Goal: Information Seeking & Learning: Learn about a topic

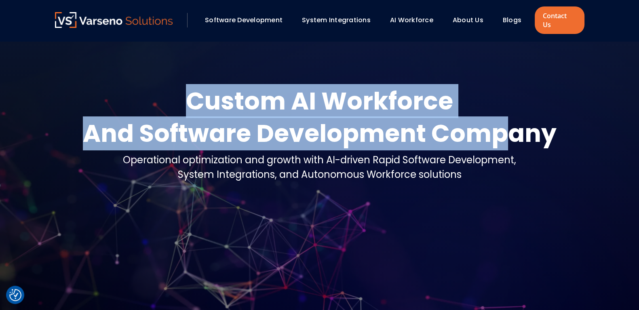
drag, startPoint x: 189, startPoint y: 93, endPoint x: 504, endPoint y: 118, distance: 315.5
click at [504, 118] on div "Custom AI Workforce And Software Development Company" at bounding box center [320, 117] width 474 height 65
click at [517, 107] on div "Custom AI Workforce" at bounding box center [320, 101] width 474 height 32
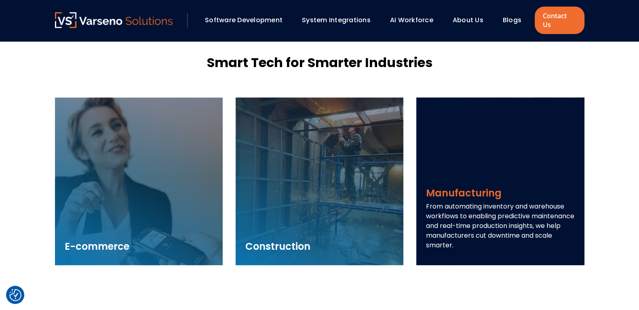
scroll to position [1125, 0]
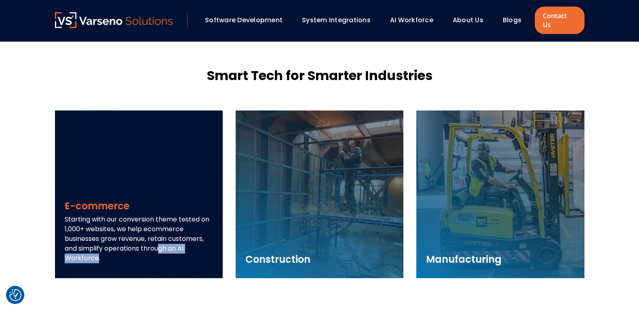
drag, startPoint x: 85, startPoint y: 238, endPoint x: 143, endPoint y: 240, distance: 57.8
click at [143, 240] on p "Starting with our conversion theme tested on 1,000+ websites, we help ecommerce…" at bounding box center [139, 239] width 148 height 48
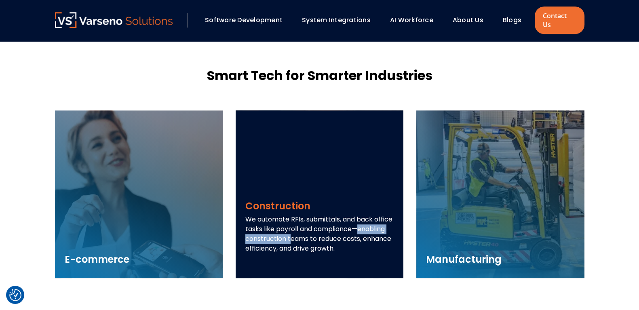
drag, startPoint x: 297, startPoint y: 219, endPoint x: 385, endPoint y: 218, distance: 87.7
click at [385, 218] on p "We automate RFIs, submittals, and back office tasks like payroll and compliance…" at bounding box center [319, 234] width 148 height 39
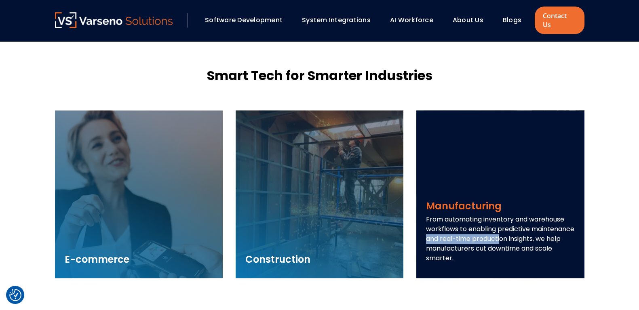
drag, startPoint x: 495, startPoint y: 221, endPoint x: 468, endPoint y: 232, distance: 29.7
click at [468, 232] on p "From automating inventory and warehouse workflows to enabling predictive mainte…" at bounding box center [500, 239] width 148 height 48
drag, startPoint x: 531, startPoint y: 210, endPoint x: 461, endPoint y: 221, distance: 71.6
click at [461, 221] on p "From automating inventory and warehouse workflows to enabling predictive mainte…" at bounding box center [500, 239] width 148 height 48
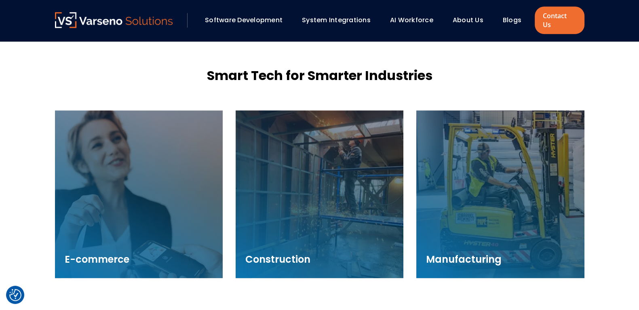
click at [604, 218] on section "Smart Tech for Smarter Industries E-commerce Starting with our conversion theme…" at bounding box center [319, 185] width 639 height 303
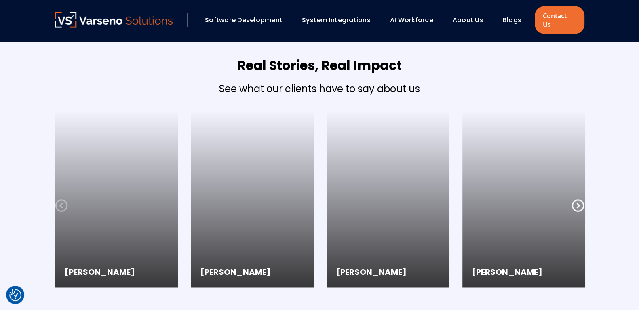
scroll to position [2140, 0]
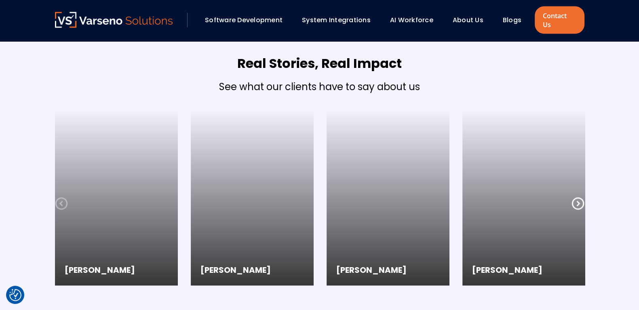
click at [577, 197] on icon at bounding box center [577, 203] width 13 height 13
click at [61, 198] on icon at bounding box center [61, 203] width 13 height 13
click at [59, 197] on icon at bounding box center [61, 203] width 13 height 13
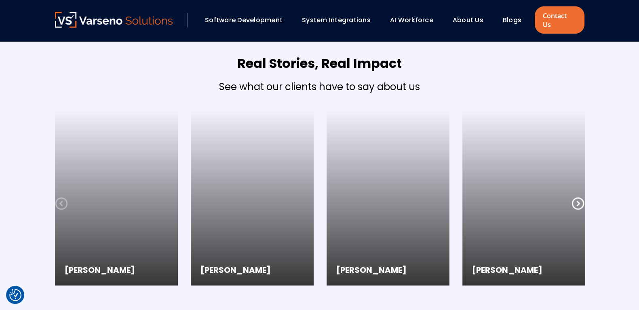
click at [578, 198] on icon at bounding box center [577, 204] width 12 height 12
click at [59, 197] on icon at bounding box center [61, 203] width 13 height 13
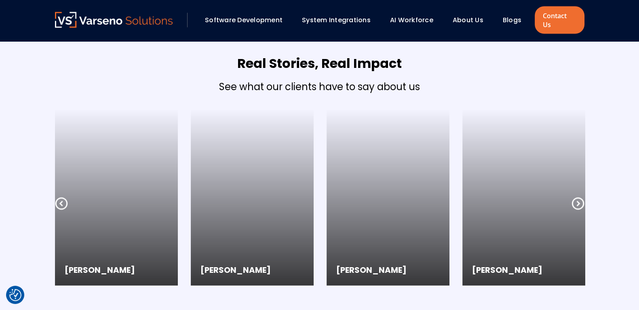
click at [60, 198] on icon at bounding box center [61, 203] width 13 height 13
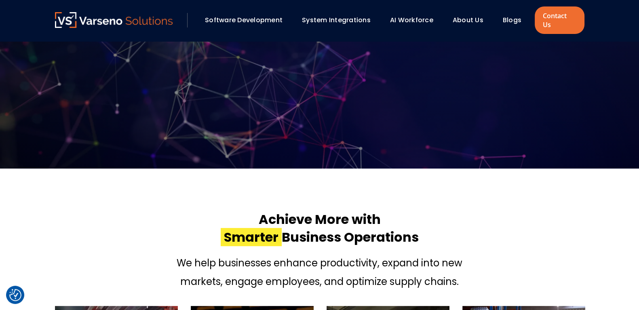
scroll to position [0, 0]
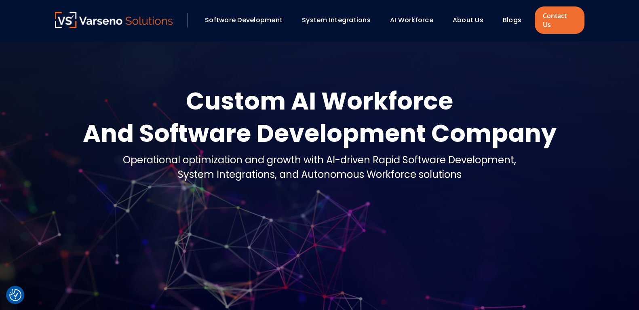
click at [232, 19] on link "Software Development" at bounding box center [244, 19] width 78 height 9
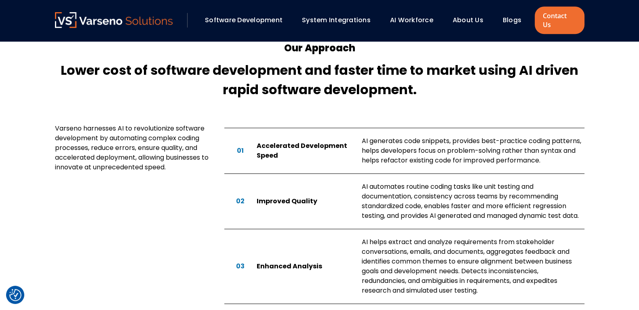
scroll to position [534, 0]
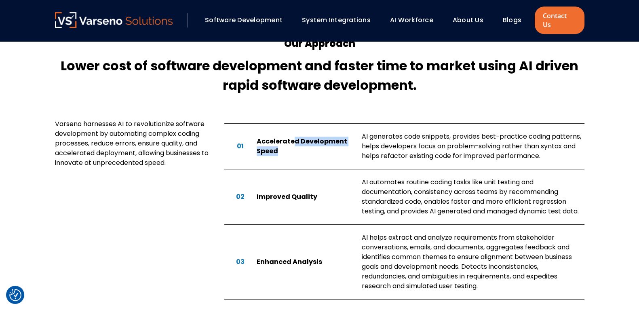
drag, startPoint x: 295, startPoint y: 133, endPoint x: 306, endPoint y: 143, distance: 15.7
click at [306, 143] on div "Accelerated Development Speed" at bounding box center [306, 146] width 99 height 19
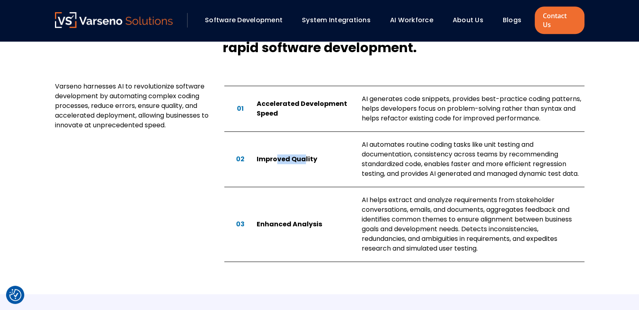
drag, startPoint x: 278, startPoint y: 145, endPoint x: 304, endPoint y: 152, distance: 26.4
click at [304, 154] on div "Improved Quality" at bounding box center [306, 159] width 99 height 10
drag, startPoint x: 276, startPoint y: 217, endPoint x: 334, endPoint y: 214, distance: 58.7
click at [334, 219] on div "Enhanced Analysis" at bounding box center [306, 224] width 99 height 10
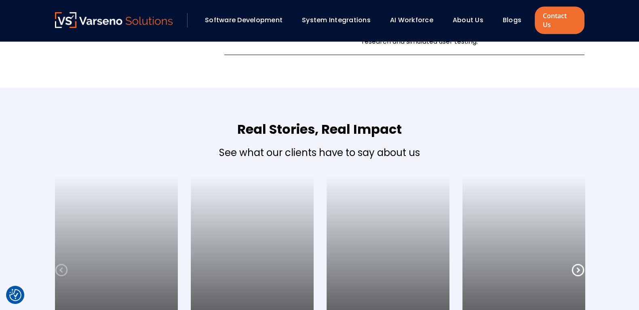
scroll to position [557, 0]
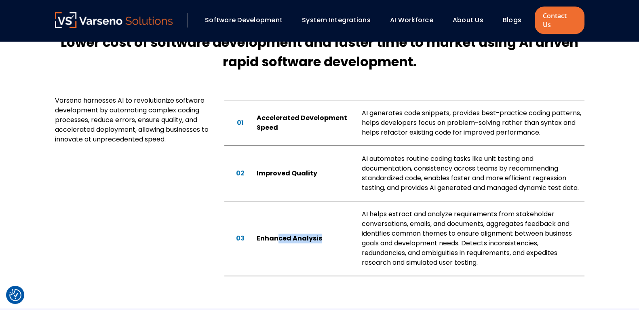
click at [343, 15] on link "System Integrations" at bounding box center [336, 19] width 69 height 9
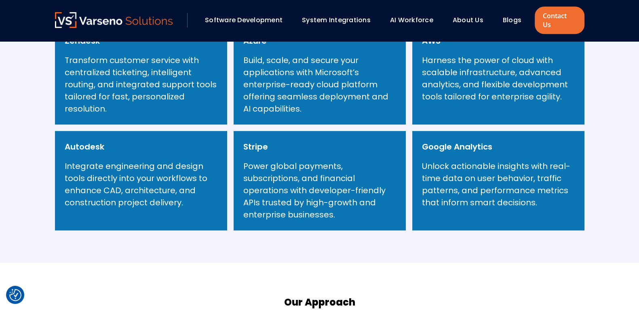
scroll to position [643, 0]
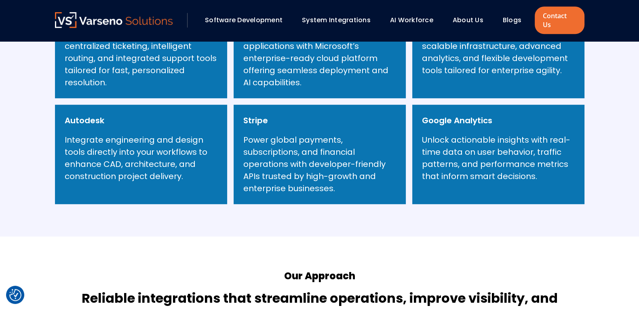
click at [253, 114] on h6 "Stripe" at bounding box center [255, 120] width 25 height 12
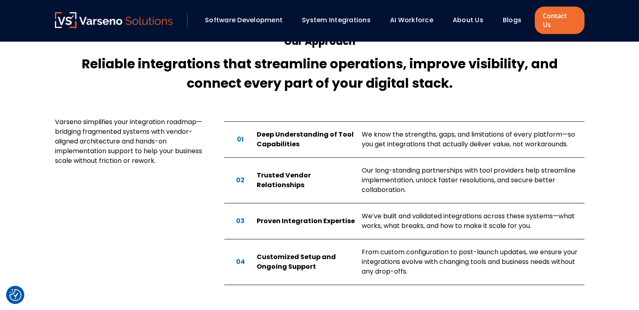
scroll to position [879, 0]
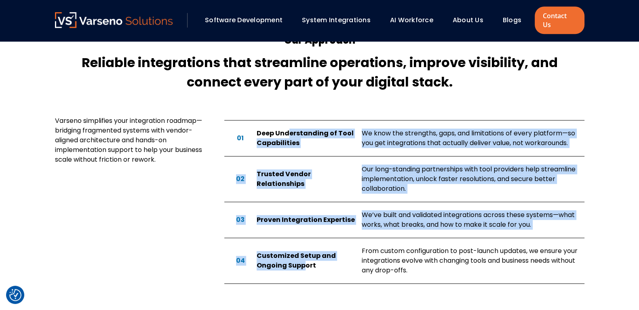
drag, startPoint x: 287, startPoint y: 126, endPoint x: 301, endPoint y: 257, distance: 132.5
click at [301, 257] on div "01 Deep Understanding of Tool Capabilities We know the strengths, gaps, and lim…" at bounding box center [404, 202] width 360 height 164
click at [291, 143] on div "01 Deep Understanding of Tool Capabilities We know the strengths, gaps, and lim…" at bounding box center [404, 138] width 360 height 36
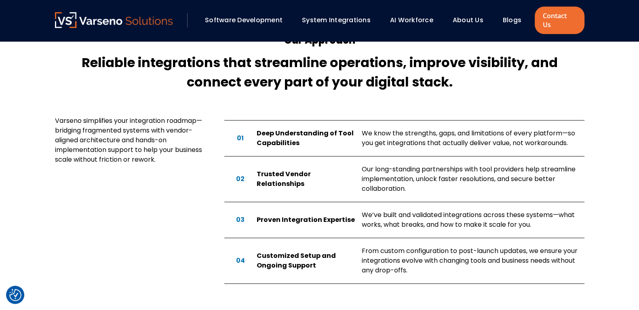
click at [297, 129] on div "Deep Understanding of Tool Capabilities" at bounding box center [306, 138] width 99 height 19
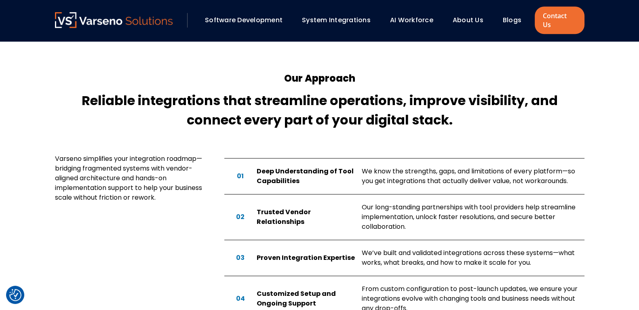
scroll to position [845, 0]
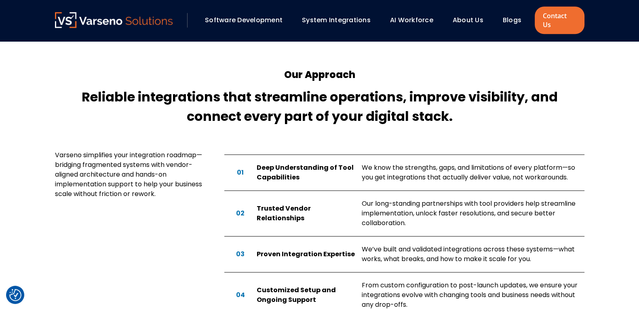
click at [313, 163] on div "Deep Understanding of Tool Capabilities" at bounding box center [306, 172] width 99 height 19
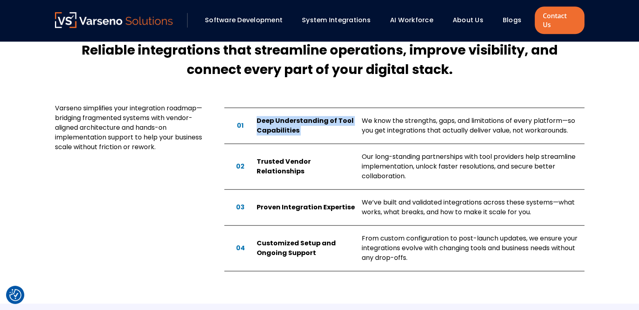
scroll to position [893, 0]
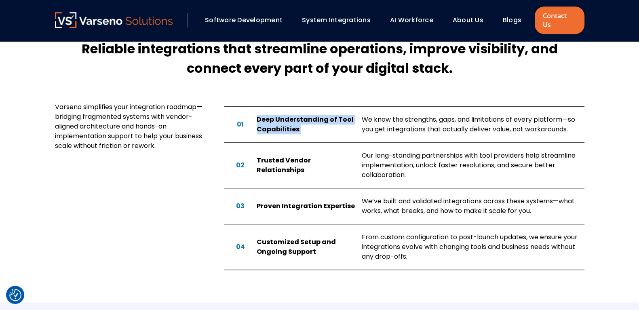
click at [310, 122] on div "Deep Understanding of Tool Capabilities" at bounding box center [306, 124] width 99 height 19
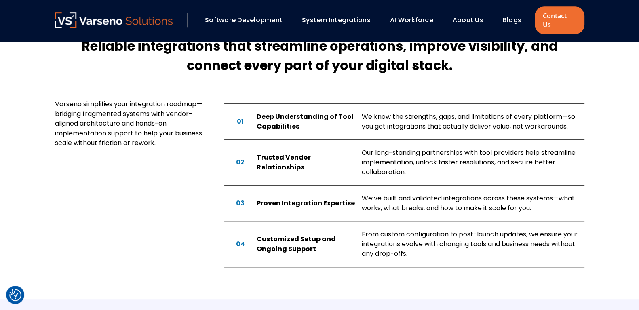
scroll to position [896, 0]
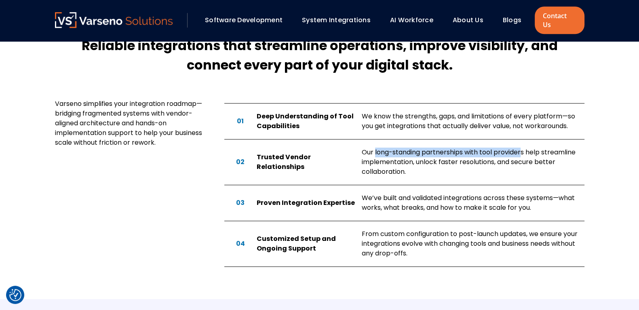
drag, startPoint x: 374, startPoint y: 138, endPoint x: 523, endPoint y: 145, distance: 148.9
click at [523, 148] on div "Our long-standing partnerships with tool providers help streamline implementati…" at bounding box center [473, 162] width 223 height 29
drag, startPoint x: 292, startPoint y: 192, endPoint x: 345, endPoint y: 196, distance: 53.1
click at [345, 198] on div "Proven Integration Expertise" at bounding box center [306, 203] width 99 height 10
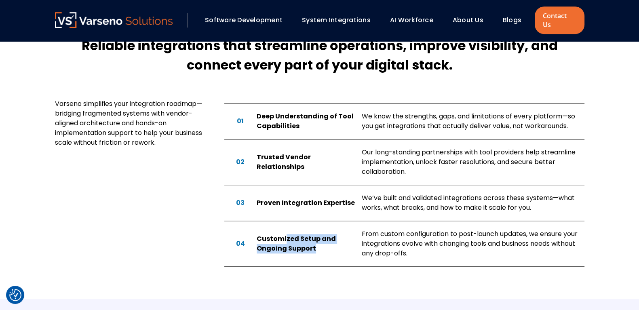
drag, startPoint x: 285, startPoint y: 229, endPoint x: 322, endPoint y: 242, distance: 38.7
click at [322, 242] on div "Customized Setup and Ongoing Support" at bounding box center [306, 243] width 99 height 19
click at [284, 244] on div "04 Customized Setup and Ongoing Support From custom configuration to post-launc…" at bounding box center [404, 244] width 360 height 46
drag, startPoint x: 254, startPoint y: 237, endPoint x: 325, endPoint y: 238, distance: 71.1
click at [325, 238] on div "04 Customized Setup and Ongoing Support From custom configuration to post-launc…" at bounding box center [404, 244] width 360 height 46
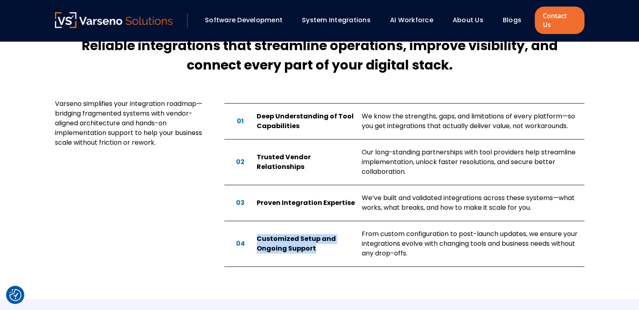
click at [325, 240] on div "Customized Setup and Ongoing Support" at bounding box center [306, 243] width 99 height 19
drag, startPoint x: 317, startPoint y: 239, endPoint x: 257, endPoint y: 241, distance: 59.8
click at [257, 241] on div "Customized Setup and Ongoing Support" at bounding box center [306, 243] width 99 height 19
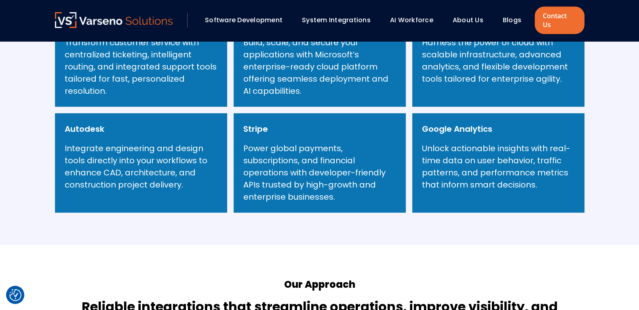
scroll to position [633, 0]
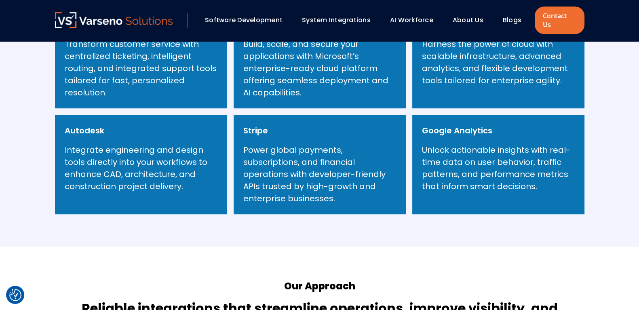
click at [443, 124] on h6 "Google Analytics" at bounding box center [457, 130] width 70 height 12
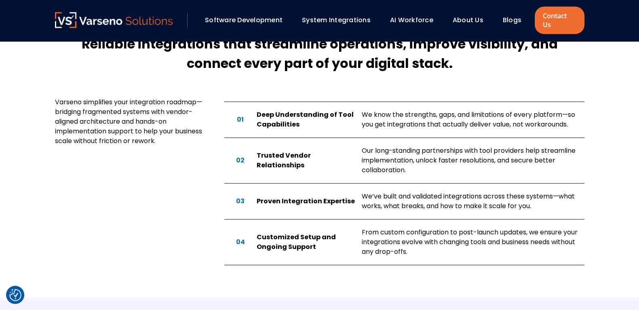
scroll to position [898, 0]
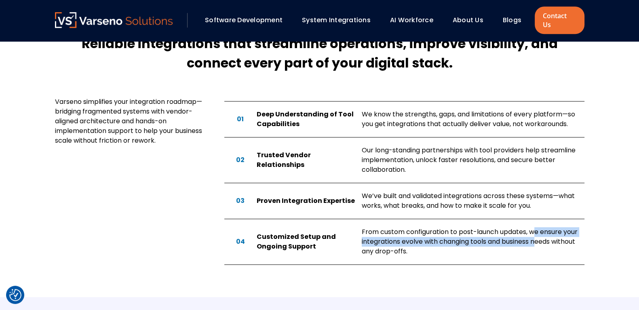
drag, startPoint x: 535, startPoint y: 223, endPoint x: 538, endPoint y: 234, distance: 11.3
click at [538, 234] on div "From custom configuration to post-launch updates, we ensure your integrations e…" at bounding box center [473, 241] width 223 height 29
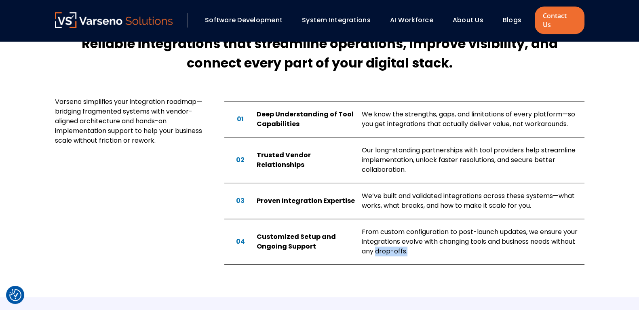
drag, startPoint x: 376, startPoint y: 242, endPoint x: 425, endPoint y: 243, distance: 48.9
click at [425, 243] on div "From custom configuration to post-launch updates, we ensure your integrations e…" at bounding box center [473, 241] width 223 height 29
click at [594, 201] on section "Our Approach Reliable integrations that streamline operations, improve visibili…" at bounding box center [319, 139] width 639 height 315
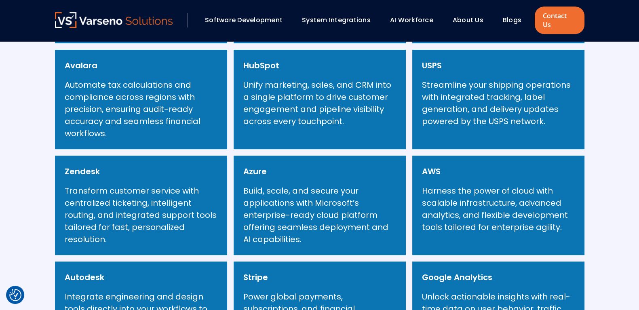
scroll to position [582, 0]
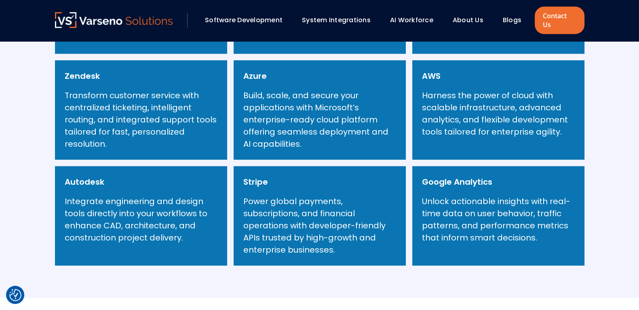
click at [410, 19] on link "AI Workforce" at bounding box center [411, 19] width 43 height 9
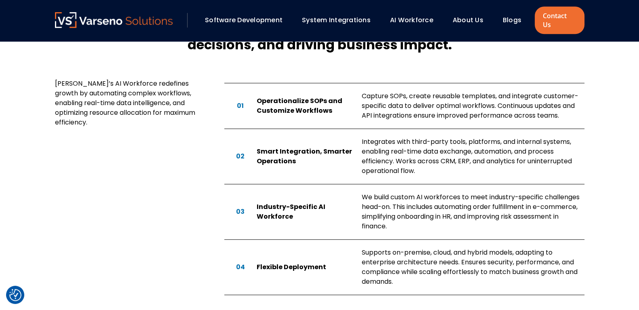
scroll to position [603, 0]
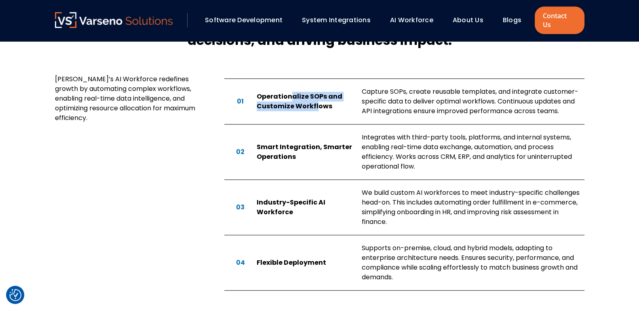
drag, startPoint x: 291, startPoint y: 88, endPoint x: 317, endPoint y: 99, distance: 28.3
click at [317, 99] on div "Operationalize SOPs and Customize Workflows" at bounding box center [306, 101] width 99 height 19
click at [342, 99] on div "Operationalize SOPs and Customize Workflows" at bounding box center [306, 101] width 99 height 19
click at [304, 98] on div "Operationalize SOPs and Customize Workflows" at bounding box center [306, 101] width 99 height 19
click at [314, 92] on div "Operationalize SOPs and Customize Workflows" at bounding box center [306, 101] width 99 height 19
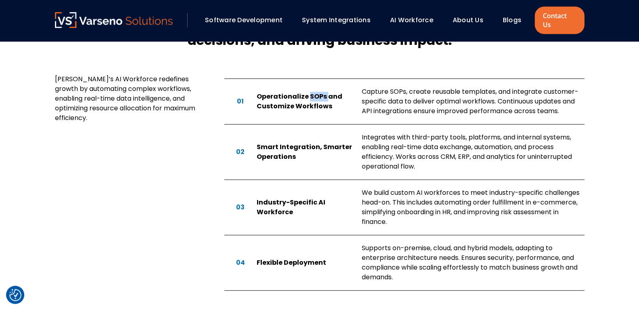
click at [314, 92] on div "Operationalize SOPs and Customize Workflows" at bounding box center [306, 101] width 99 height 19
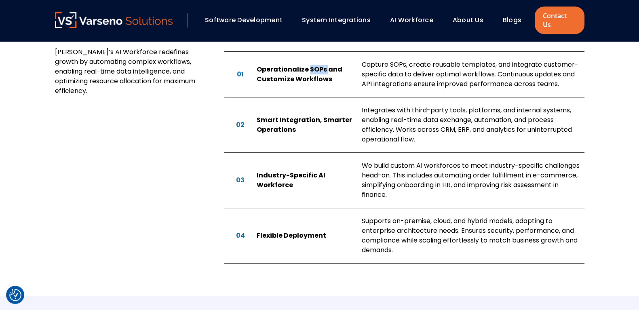
scroll to position [630, 0]
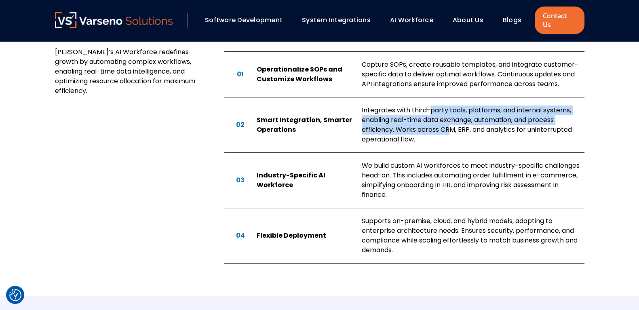
drag, startPoint x: 428, startPoint y: 100, endPoint x: 450, endPoint y: 121, distance: 30.6
click at [450, 121] on div "Integrates with third-party tools, platforms, and internal systems, enabling re…" at bounding box center [473, 124] width 223 height 39
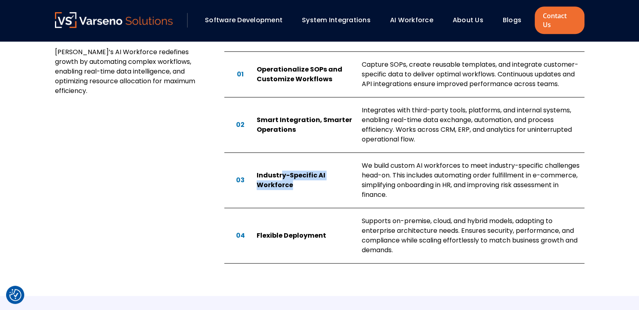
drag, startPoint x: 280, startPoint y: 165, endPoint x: 308, endPoint y: 183, distance: 32.5
click at [308, 183] on div "03 Industry-Specific AI Workforce We build custom AI workforces to meet industr…" at bounding box center [404, 180] width 360 height 55
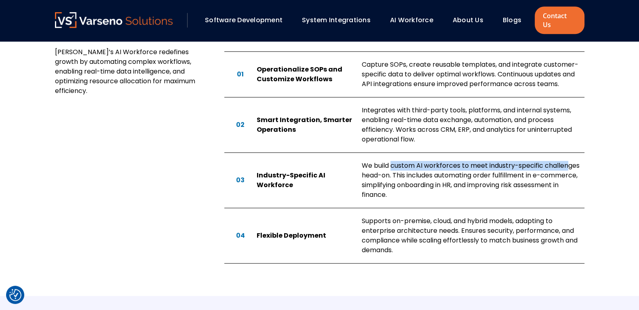
drag, startPoint x: 392, startPoint y: 155, endPoint x: 570, endPoint y: 156, distance: 178.2
click at [570, 161] on div "We build custom AI workforces to meet industry-specific challenges head-on. Thi…" at bounding box center [473, 180] width 223 height 39
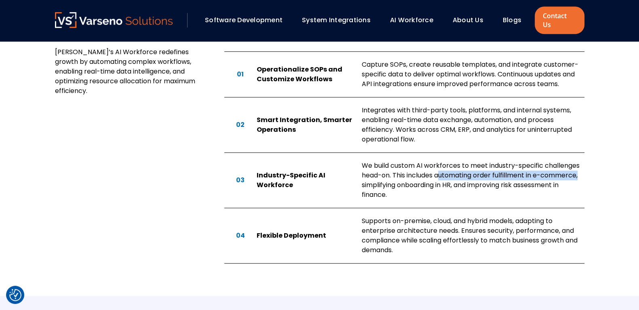
drag, startPoint x: 439, startPoint y: 166, endPoint x: 584, endPoint y: 164, distance: 144.7
click at [584, 164] on div "Our Approach An AI Workforce built for real results—streamlining operations, en…" at bounding box center [320, 114] width 546 height 364
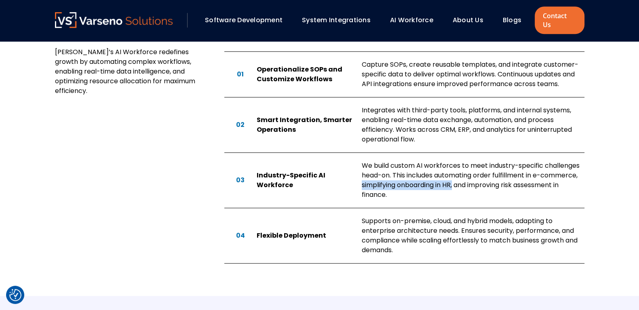
drag, startPoint x: 361, startPoint y: 174, endPoint x: 455, endPoint y: 177, distance: 94.2
click at [455, 177] on div "We build custom AI workforces to meet industry-specific challenges head-on. Thi…" at bounding box center [473, 180] width 223 height 39
drag, startPoint x: 477, startPoint y: 175, endPoint x: 490, endPoint y: 186, distance: 16.1
click at [490, 186] on div "We build custom AI workforces to meet industry-specific challenges head-on. Thi…" at bounding box center [473, 180] width 223 height 39
click at [389, 235] on div "Supports on-premise, cloud, and hybrid models, adapting to enterprise architect…" at bounding box center [473, 235] width 223 height 39
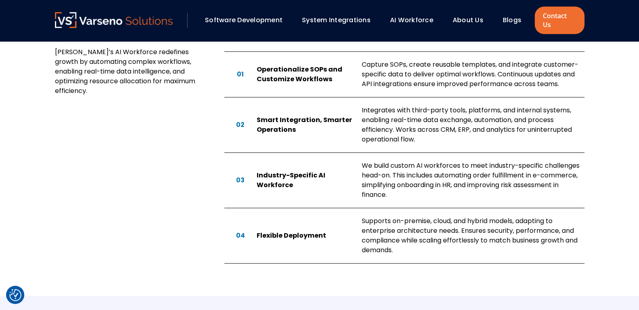
click at [280, 231] on div "Flexible Deployment" at bounding box center [306, 236] width 99 height 10
click at [281, 231] on div "Flexible Deployment" at bounding box center [306, 236] width 99 height 10
drag, startPoint x: 283, startPoint y: 225, endPoint x: 296, endPoint y: 227, distance: 13.5
click at [296, 231] on div "Flexible Deployment" at bounding box center [306, 236] width 99 height 10
click at [384, 216] on div "Supports on-premise, cloud, and hybrid models, adapting to enterprise architect…" at bounding box center [473, 235] width 223 height 39
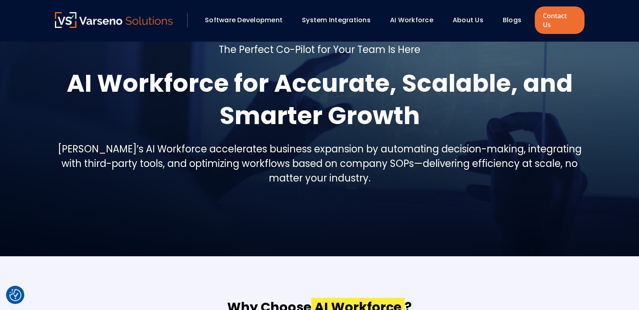
scroll to position [0, 0]
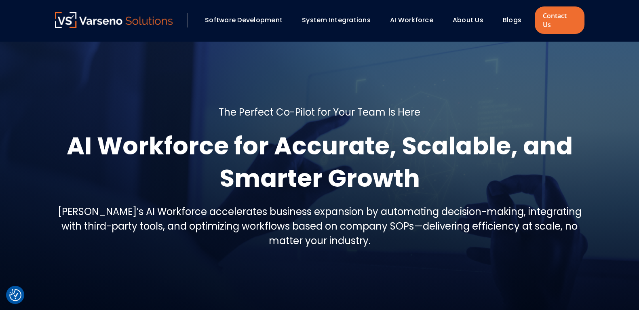
click at [150, 18] on img at bounding box center [114, 20] width 118 height 16
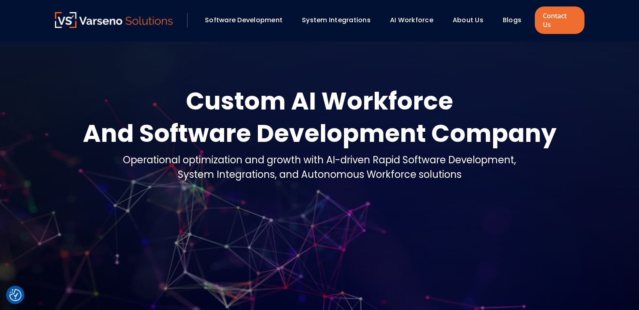
click at [505, 15] on link "Blogs" at bounding box center [512, 19] width 19 height 9
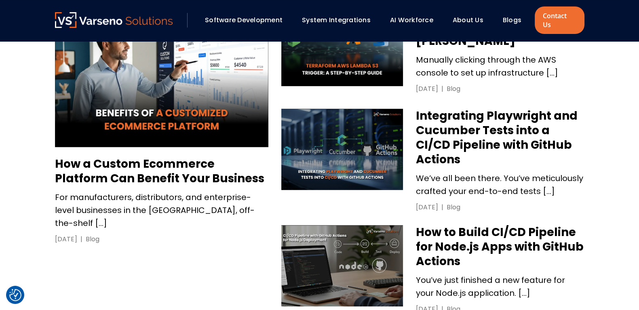
scroll to position [429, 0]
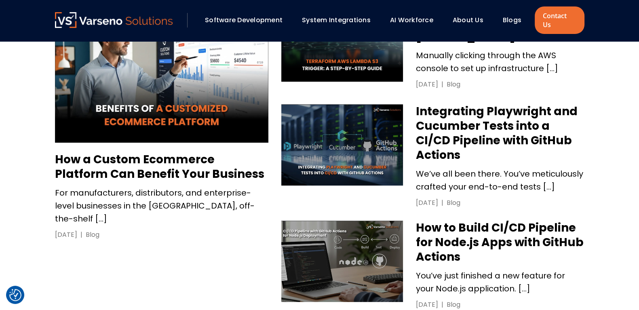
click at [463, 116] on h3 "Integrating Playwright and Cucumber Tests into a CI/CD Pipeline with GitHub Act…" at bounding box center [500, 133] width 168 height 58
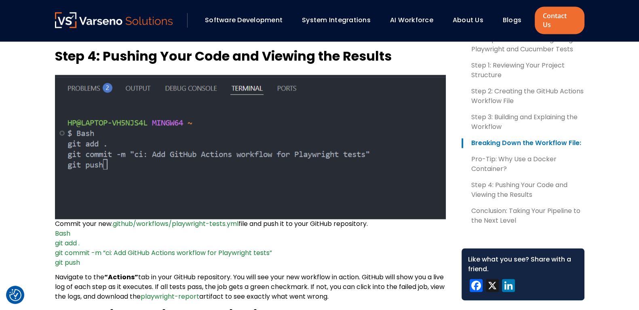
scroll to position [1448, 0]
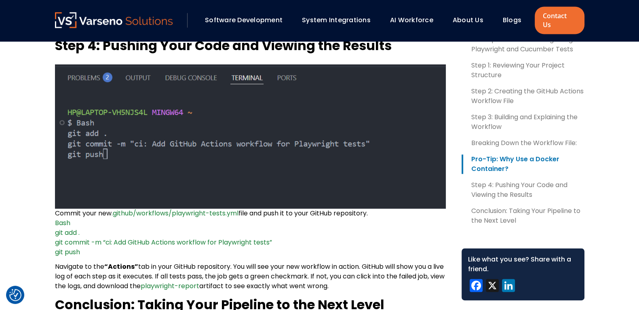
click at [508, 20] on div "Blogs" at bounding box center [512, 20] width 19 height 10
click at [510, 15] on link "Blogs" at bounding box center [512, 19] width 19 height 9
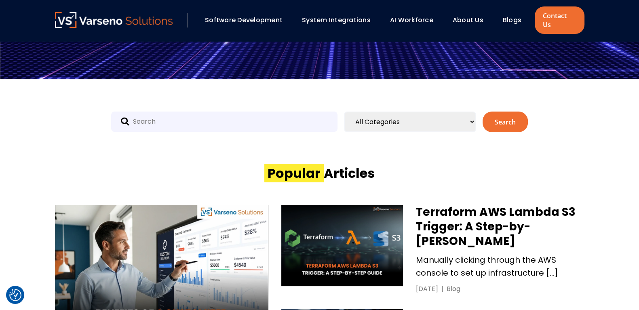
scroll to position [247, 0]
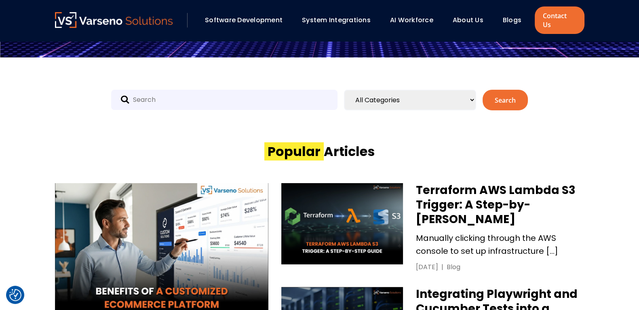
click at [392, 90] on select "All Categories Uncategorized Artificial Intelligence Blog Cloud Code review Cod…" at bounding box center [410, 100] width 132 height 21
click at [256, 93] on input "text" at bounding box center [224, 100] width 226 height 20
click at [408, 146] on div "Popular Articles" at bounding box center [319, 156] width 529 height 27
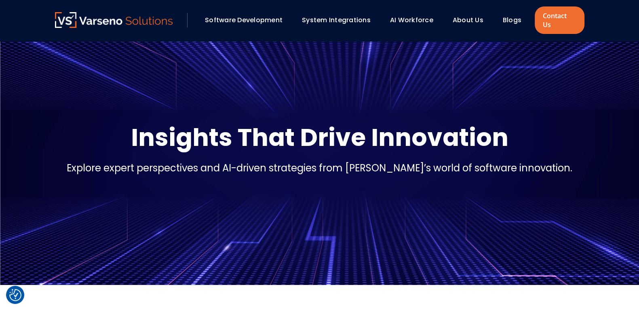
scroll to position [0, 0]
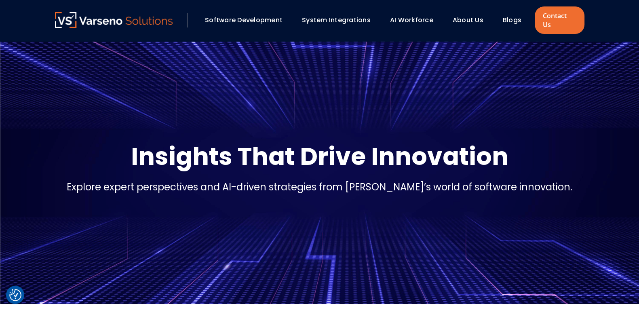
click at [158, 18] on img at bounding box center [114, 20] width 118 height 16
